Goal: Information Seeking & Learning: Learn about a topic

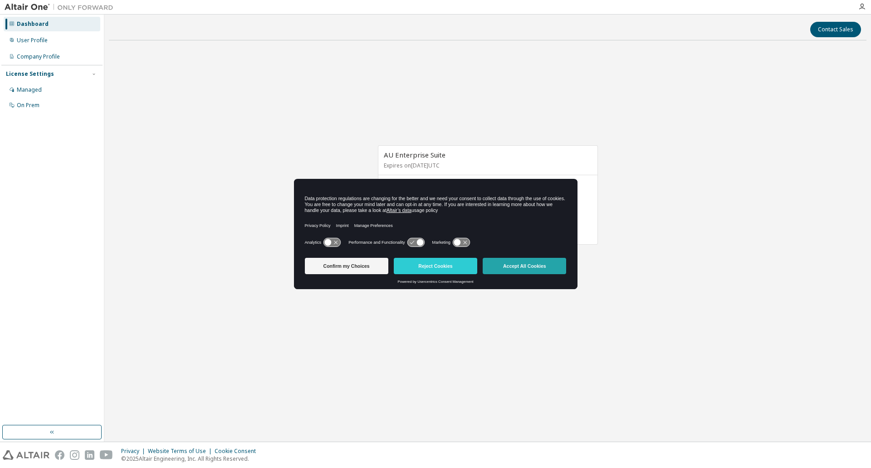
click at [541, 270] on button "Accept All Cookies" at bounding box center [525, 266] width 84 height 16
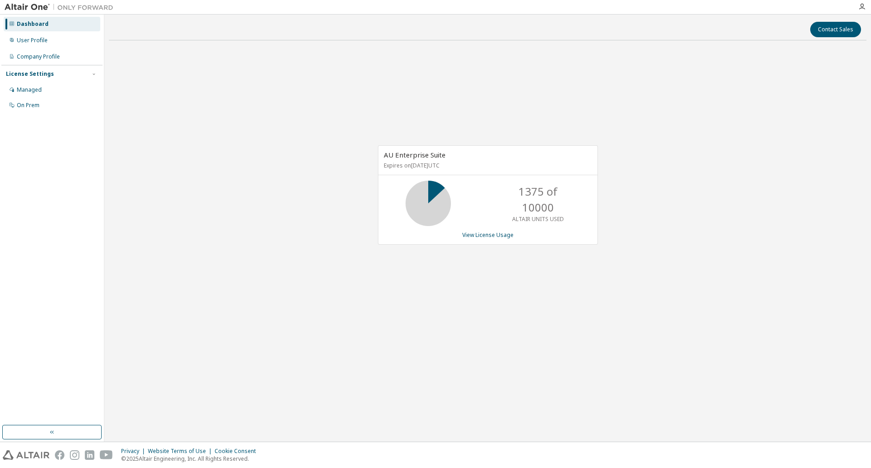
click at [493, 239] on div "AU Enterprise Suite Expires on November 23, 2025 UTC 1375 of 10000 ALTAIR UNITS…" at bounding box center [488, 194] width 220 height 99
click at [491, 235] on link "View License Usage" at bounding box center [487, 235] width 51 height 8
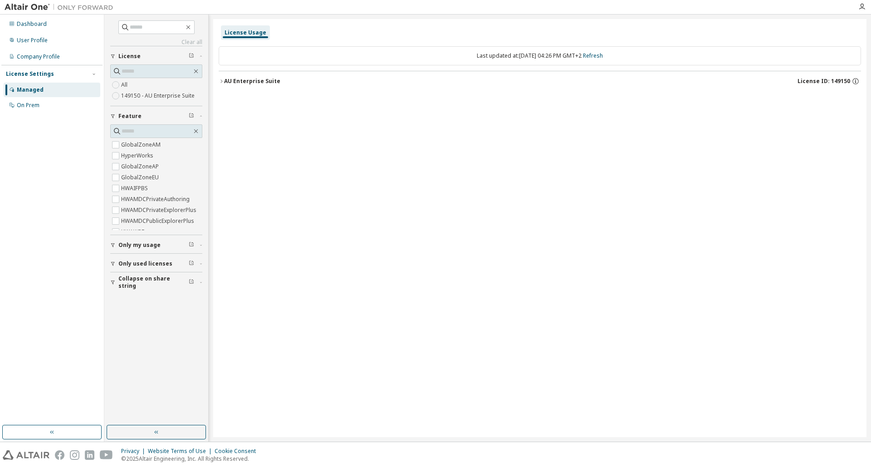
click at [222, 82] on icon "button" at bounding box center [221, 81] width 5 height 5
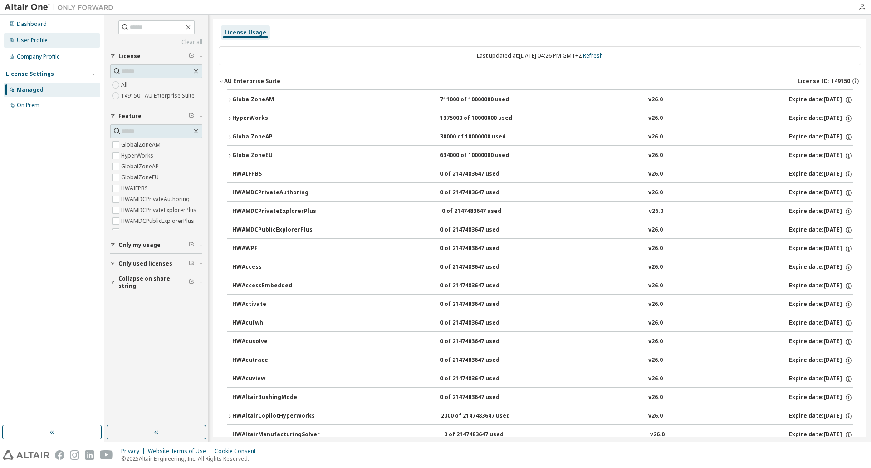
click at [38, 44] on div "User Profile" at bounding box center [32, 40] width 31 height 7
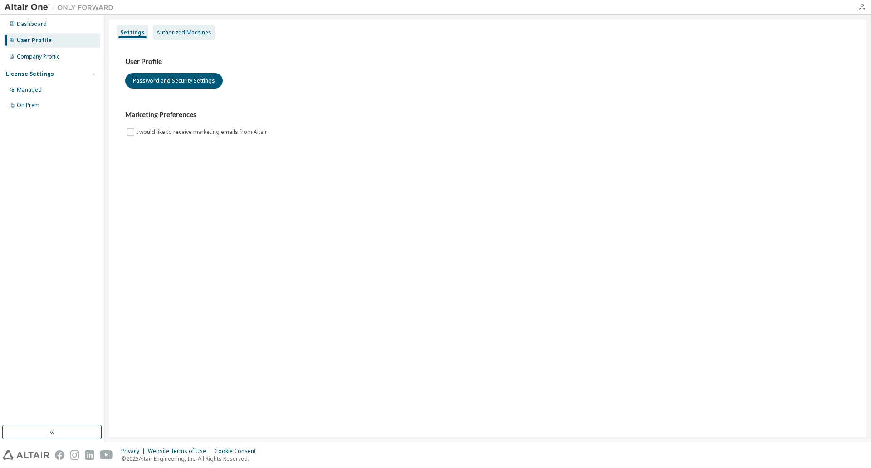
click at [177, 29] on div "Authorized Machines" at bounding box center [184, 32] width 55 height 7
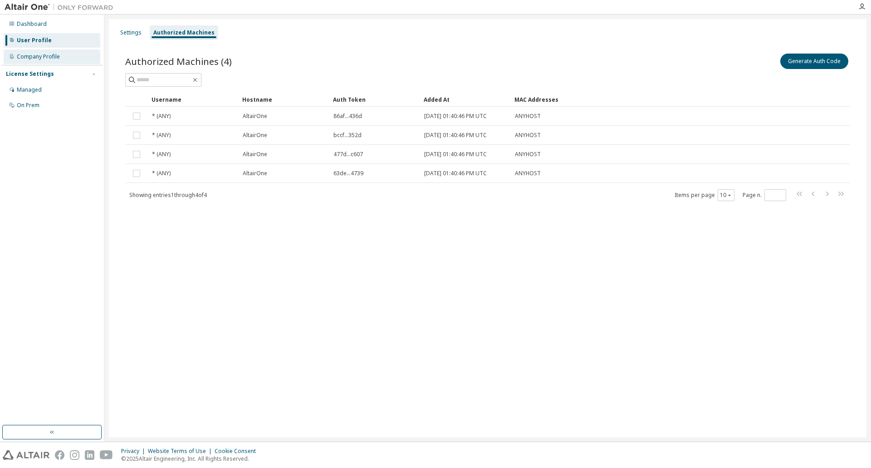
click at [39, 56] on div "Company Profile" at bounding box center [38, 56] width 43 height 7
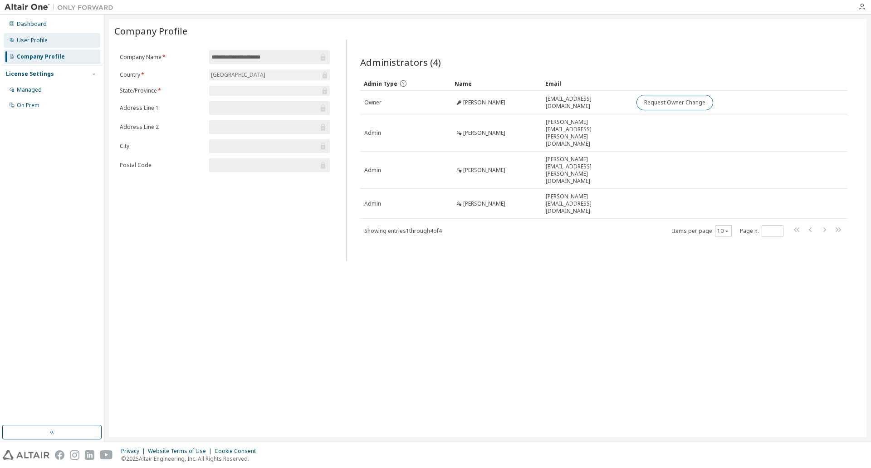
click at [43, 42] on div "User Profile" at bounding box center [32, 40] width 31 height 7
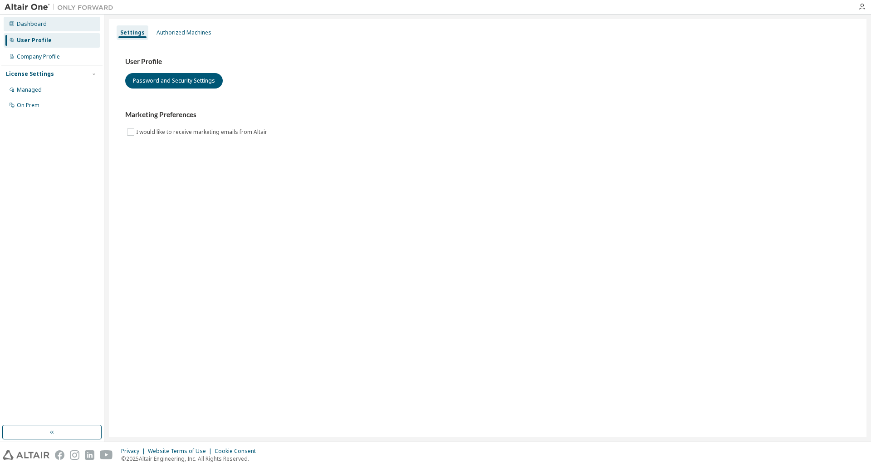
click at [36, 25] on div "Dashboard" at bounding box center [32, 23] width 30 height 7
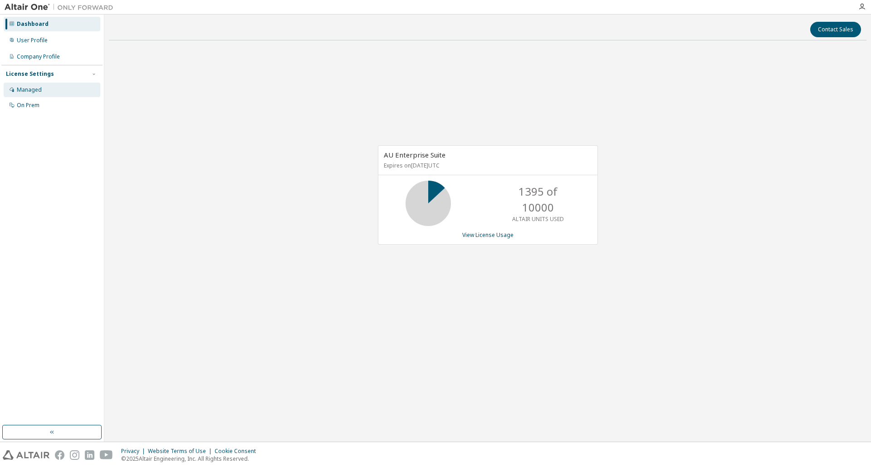
click at [24, 90] on div "Managed" at bounding box center [29, 89] width 25 height 7
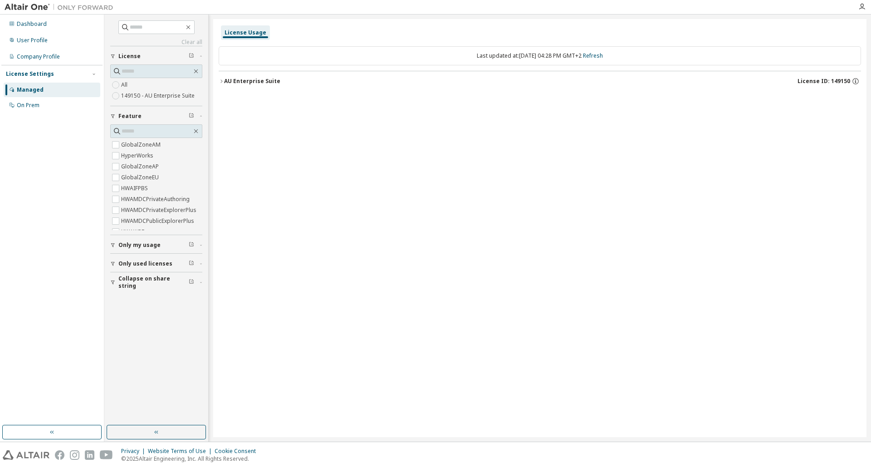
click at [138, 161] on label "GlobalZoneAP" at bounding box center [140, 166] width 39 height 11
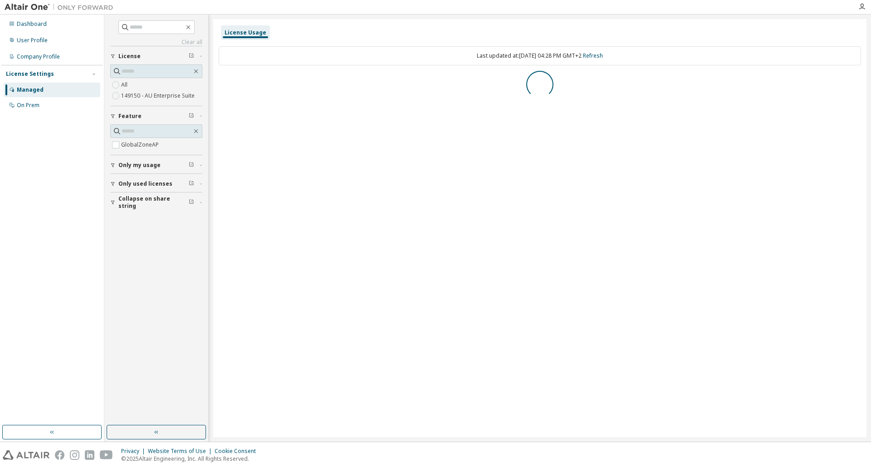
click at [113, 165] on icon "button" at bounding box center [112, 164] width 5 height 5
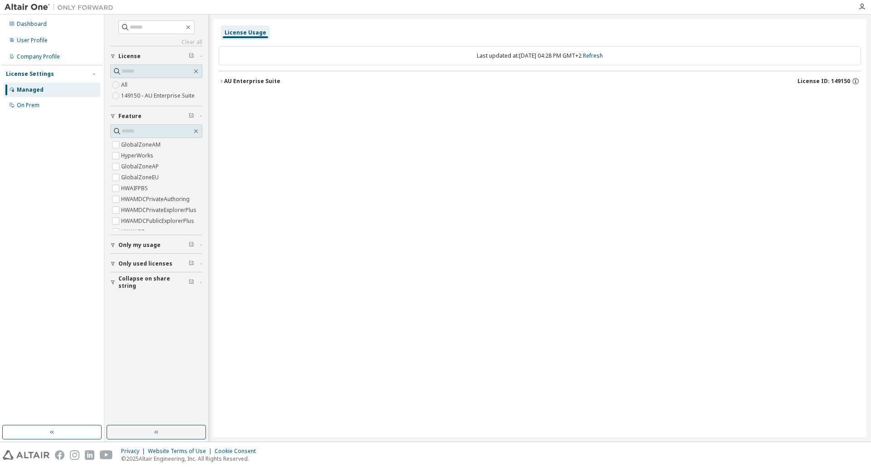
click at [112, 264] on icon "button" at bounding box center [112, 263] width 5 height 5
click at [113, 282] on icon "button" at bounding box center [112, 282] width 5 height 5
click at [113, 281] on icon "button" at bounding box center [112, 282] width 5 height 5
click at [33, 262] on div "Dashboard User Profile Company Profile License Settings Managed On Prem" at bounding box center [51, 220] width 101 height 408
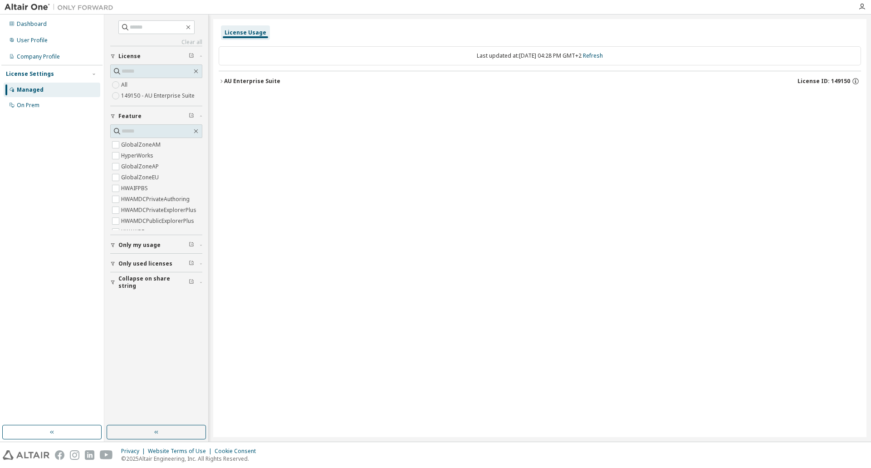
click at [266, 86] on button "AU Enterprise Suite License ID: 149150" at bounding box center [540, 81] width 643 height 20
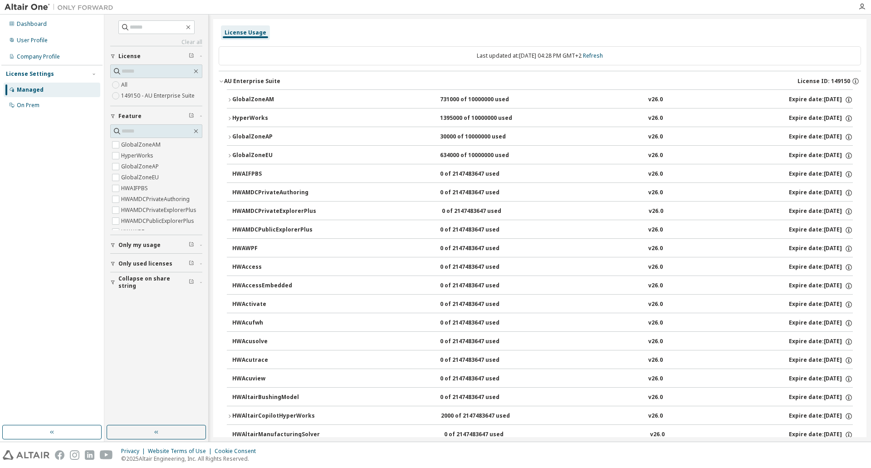
click at [30, 262] on div "Dashboard User Profile Company Profile License Settings Managed On Prem" at bounding box center [51, 220] width 101 height 408
click at [24, 43] on div "User Profile" at bounding box center [32, 40] width 31 height 7
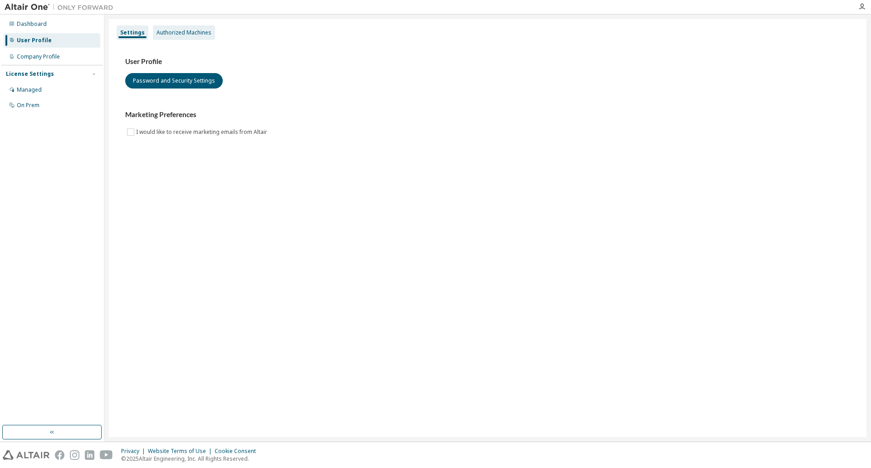
click at [183, 30] on div "Authorized Machines" at bounding box center [184, 32] width 55 height 7
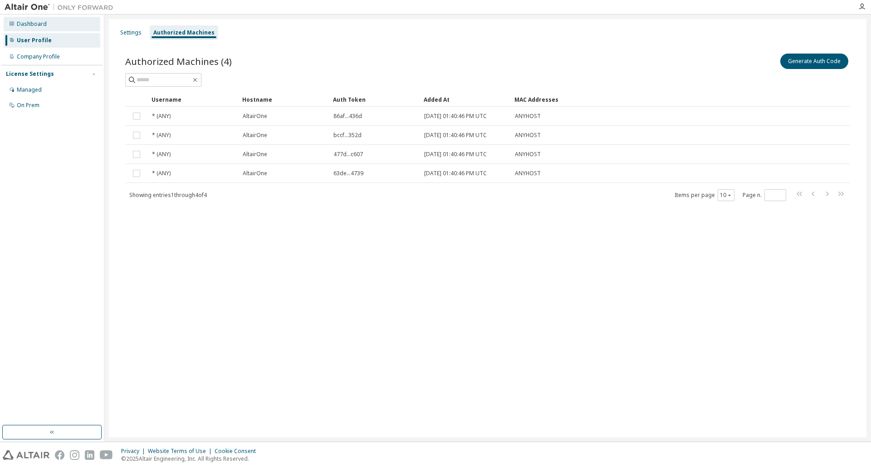
click at [44, 21] on div "Dashboard" at bounding box center [32, 23] width 30 height 7
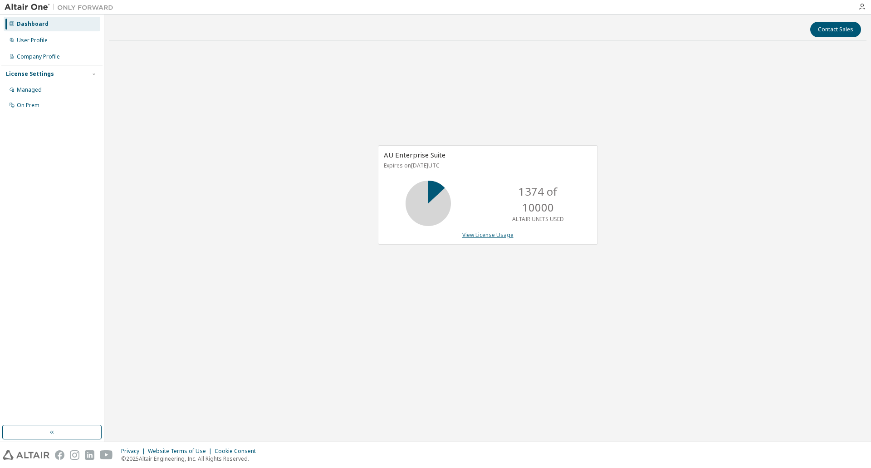
click at [487, 236] on link "View License Usage" at bounding box center [487, 235] width 51 height 8
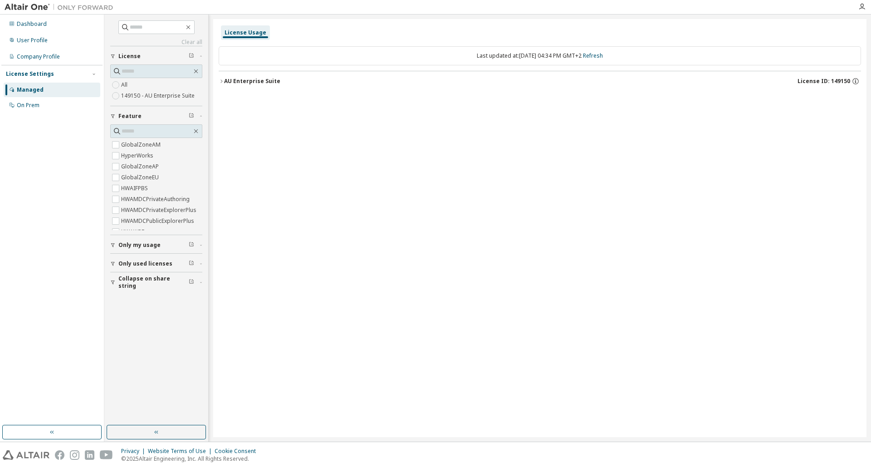
click at [118, 245] on span "Only my usage" at bounding box center [139, 244] width 42 height 7
click at [113, 243] on icon "button" at bounding box center [112, 244] width 5 height 5
click at [221, 81] on icon "button" at bounding box center [221, 81] width 5 height 5
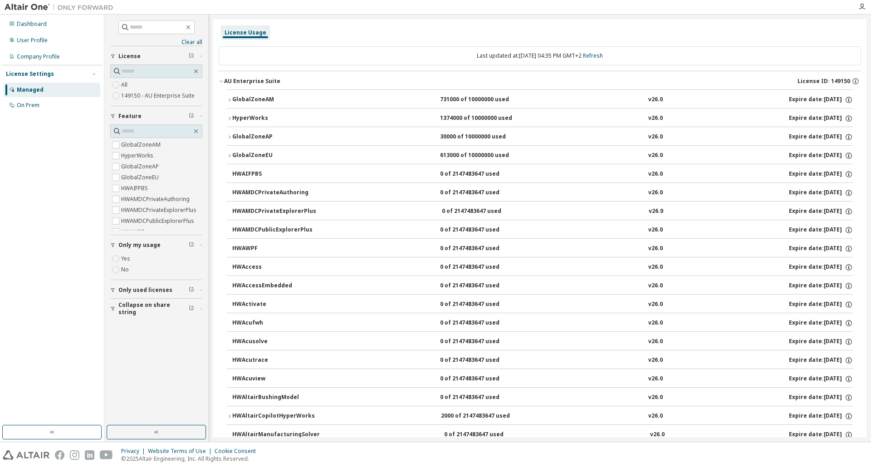
click at [113, 289] on icon "button" at bounding box center [113, 290] width 4 height 4
click at [53, 107] on div "On Prem" at bounding box center [52, 105] width 97 height 15
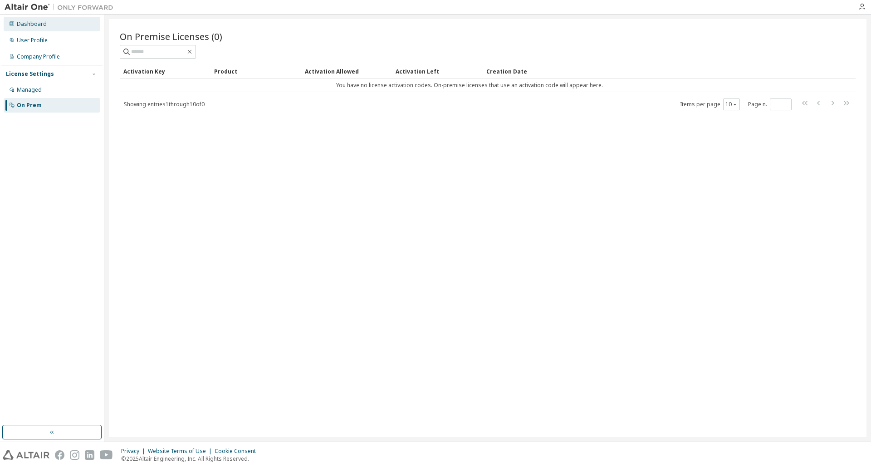
click at [27, 21] on div "Dashboard" at bounding box center [32, 23] width 30 height 7
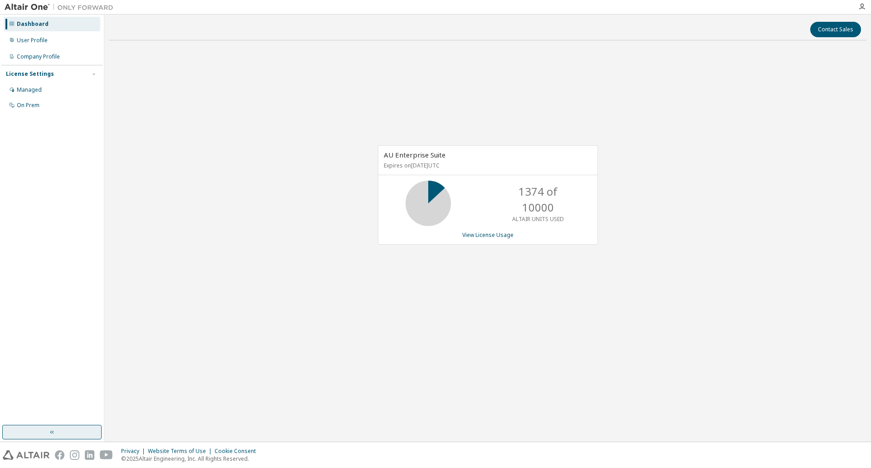
click at [38, 434] on button "button" at bounding box center [51, 432] width 99 height 15
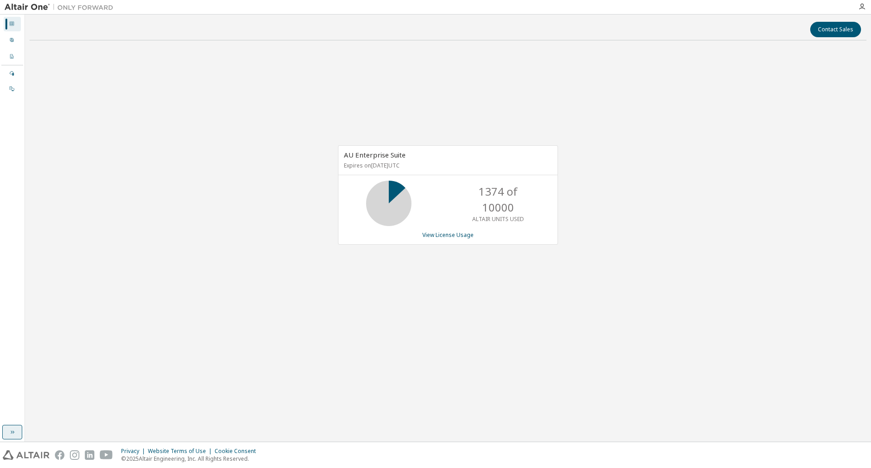
click at [10, 432] on icon "button" at bounding box center [12, 431] width 7 height 7
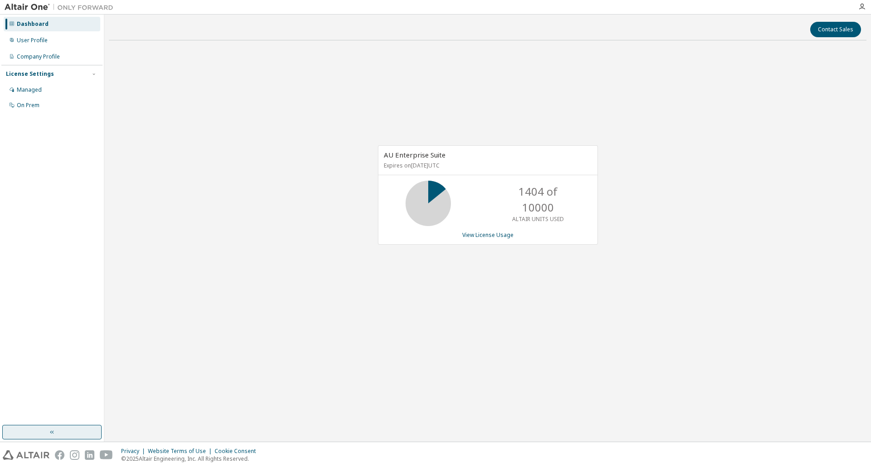
click at [674, 261] on div "AU Enterprise Suite Expires on November 23, 2025 UTC 1404 of 10000 ALTAIR UNITS…" at bounding box center [488, 200] width 758 height 304
